Goal: Information Seeking & Learning: Learn about a topic

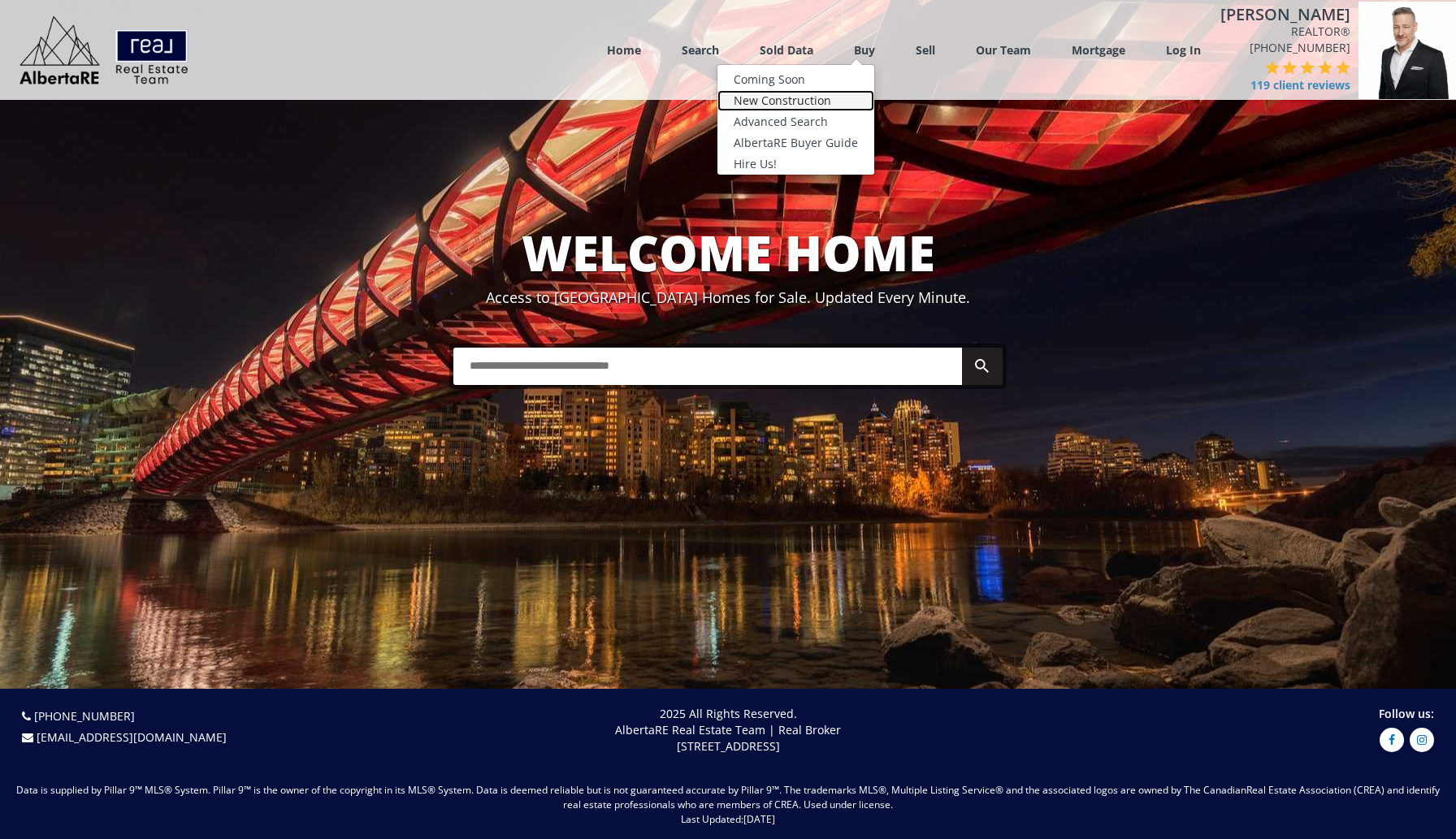
click at [844, 107] on link "New Construction" at bounding box center [796, 100] width 157 height 21
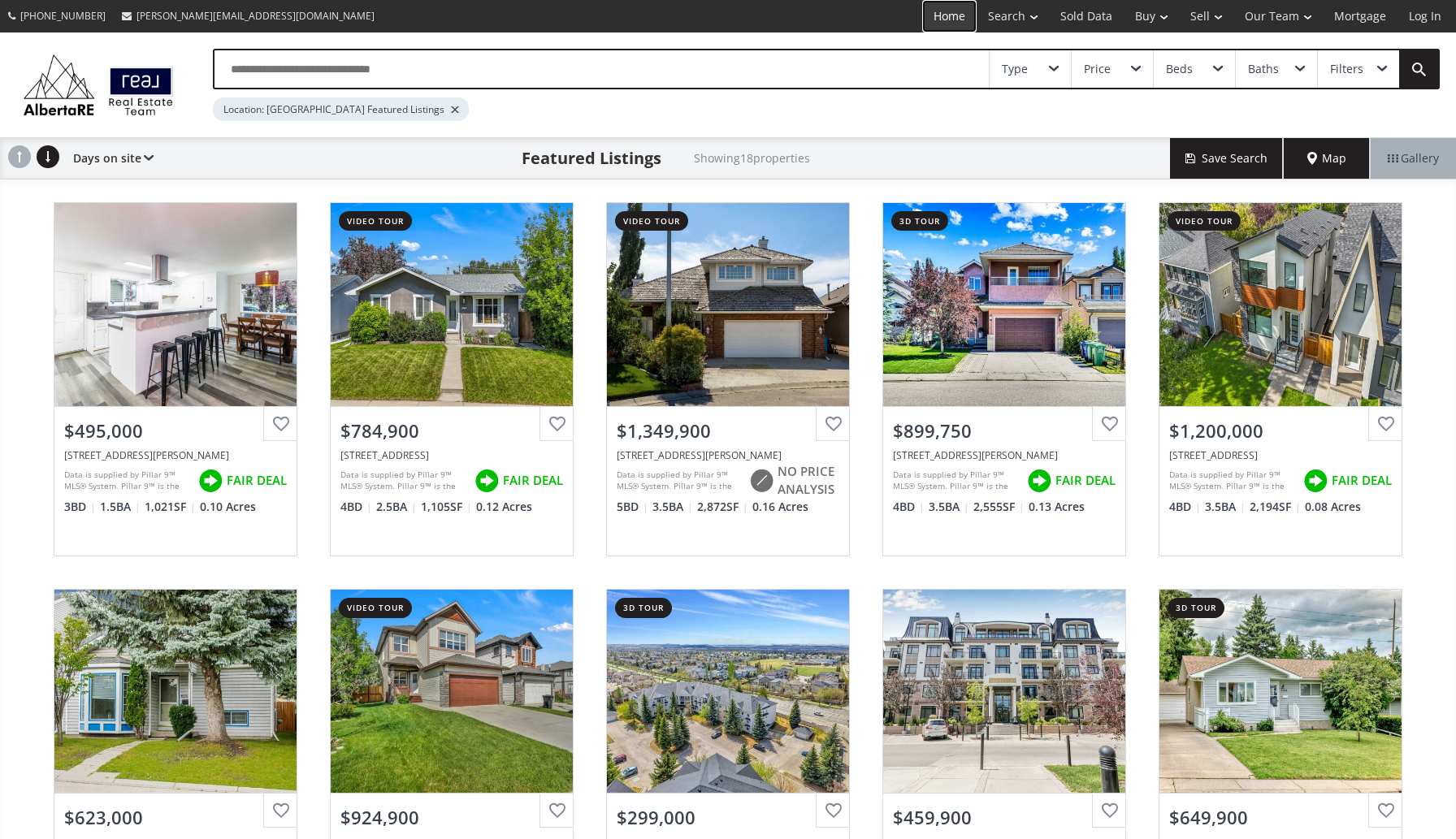
click at [948, 8] on link "Home" at bounding box center [950, 16] width 55 height 32
click at [939, 22] on link "Home" at bounding box center [950, 16] width 55 height 32
click at [944, 21] on link "Home" at bounding box center [950, 16] width 55 height 32
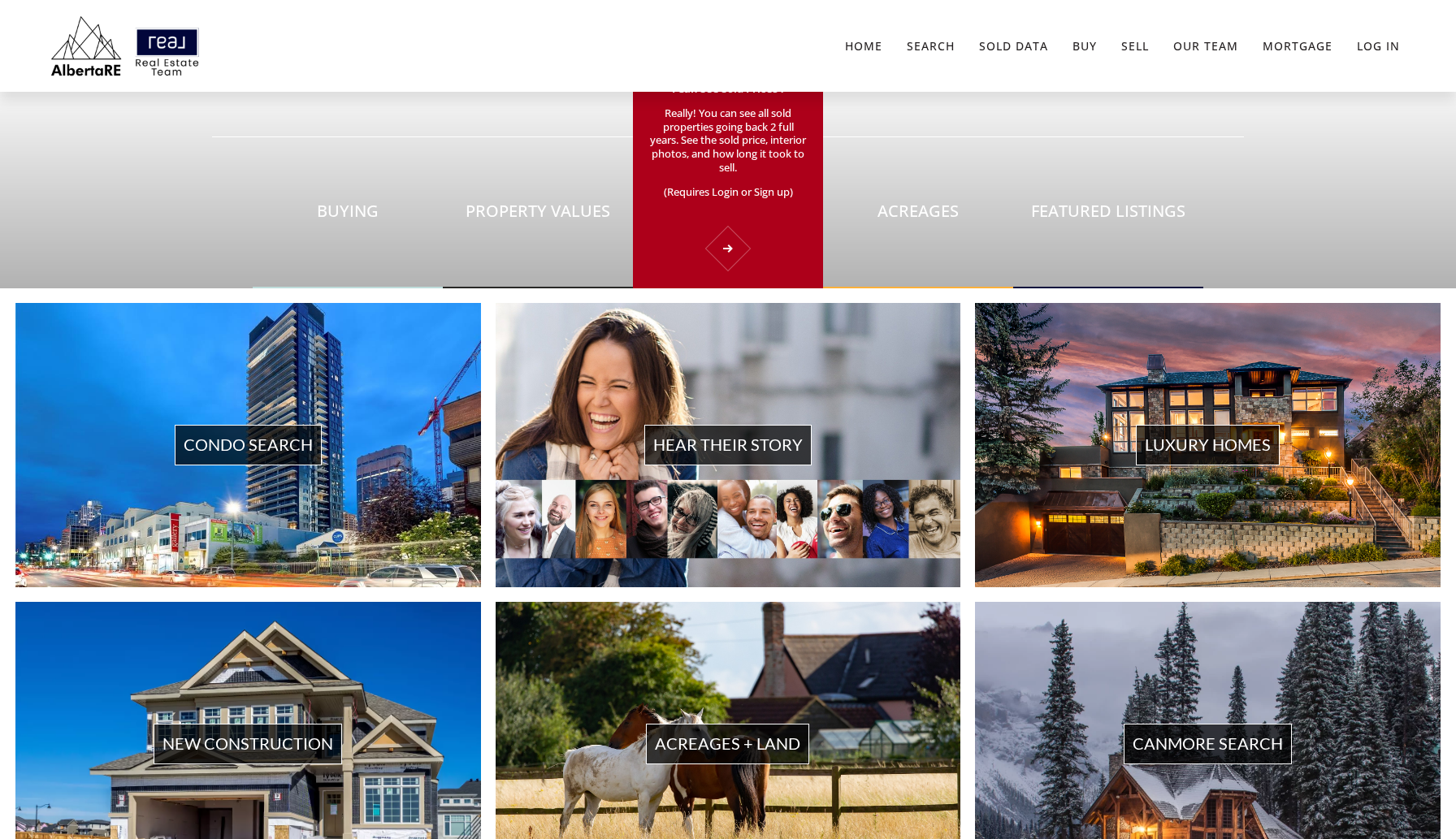
scroll to position [555, 0]
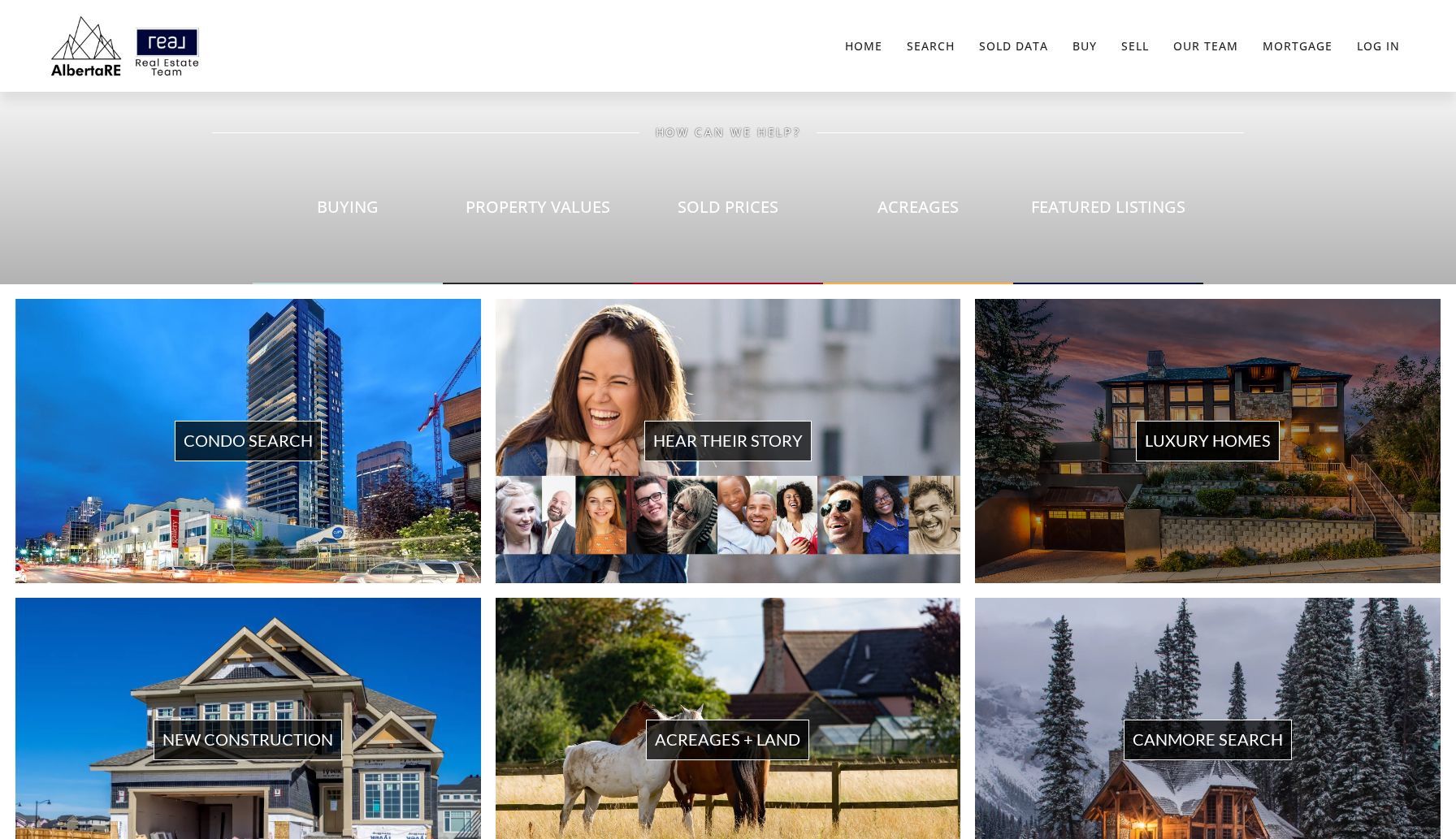
click at [1224, 437] on span "Luxury Homes" at bounding box center [1208, 441] width 144 height 40
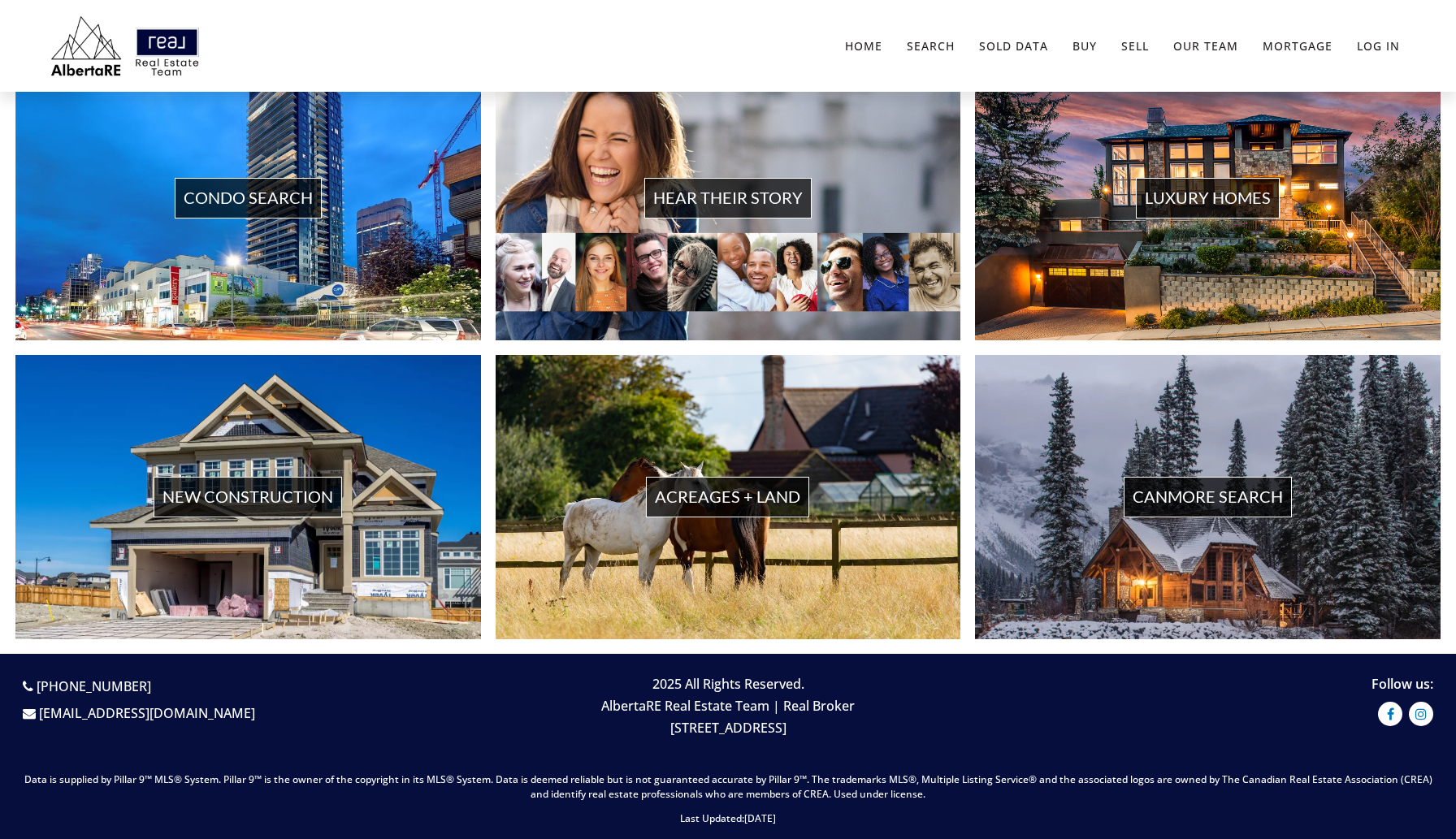
scroll to position [916, 0]
